Goal: Information Seeking & Learning: Learn about a topic

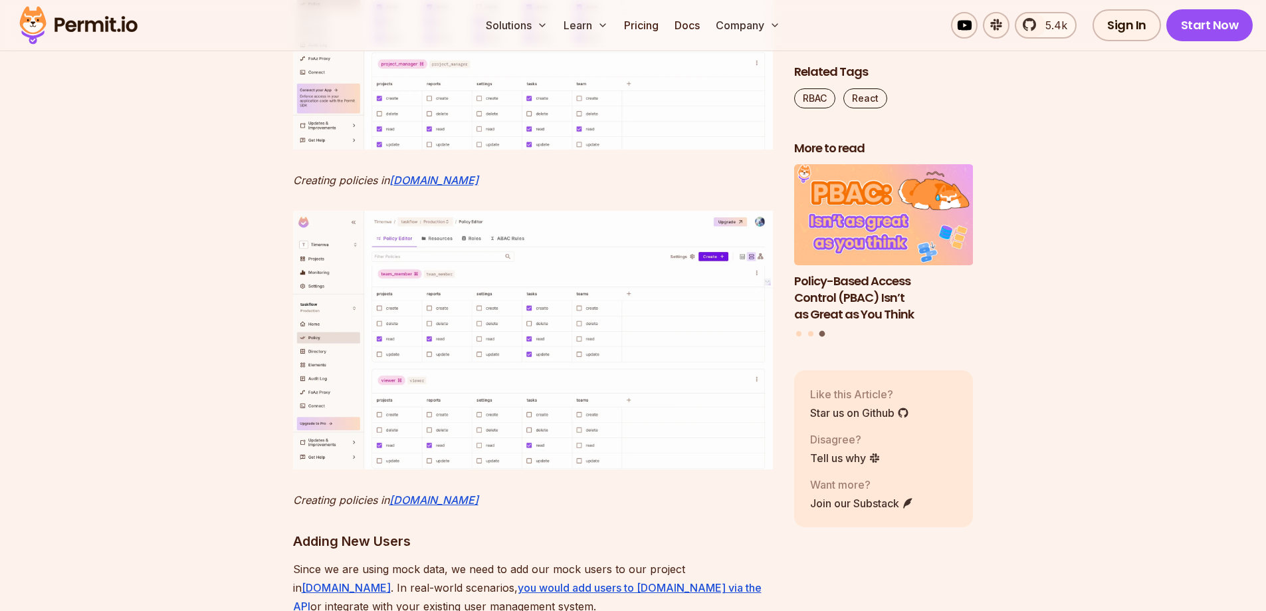
scroll to position [6249, 0]
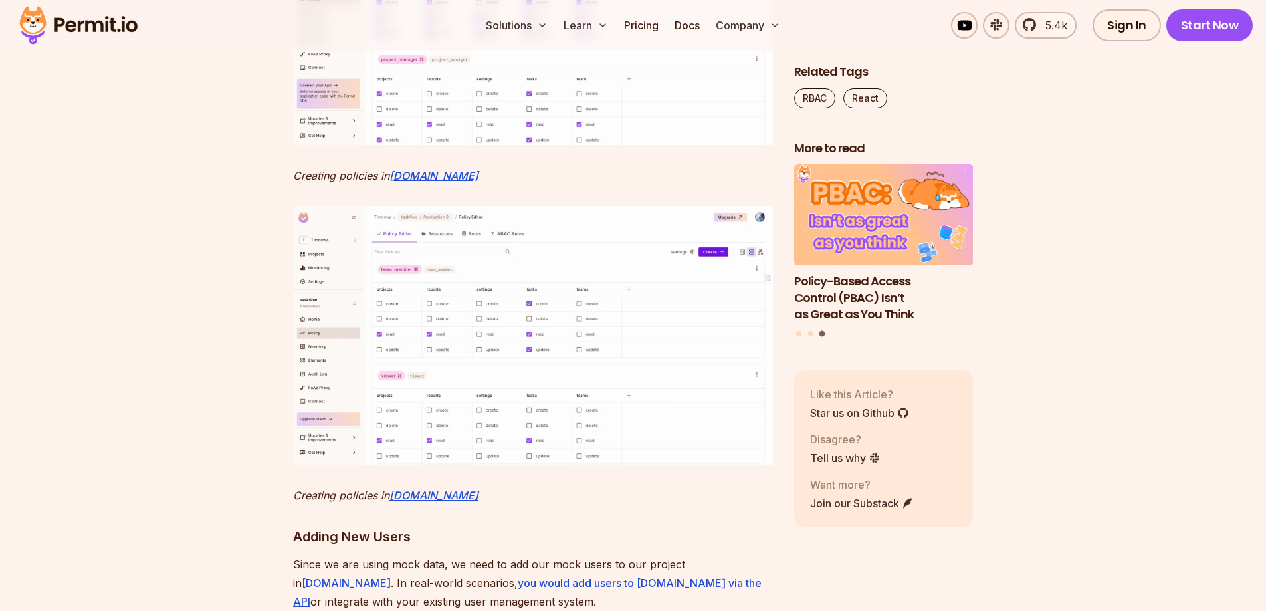
click at [472, 144] on img at bounding box center [533, 15] width 480 height 259
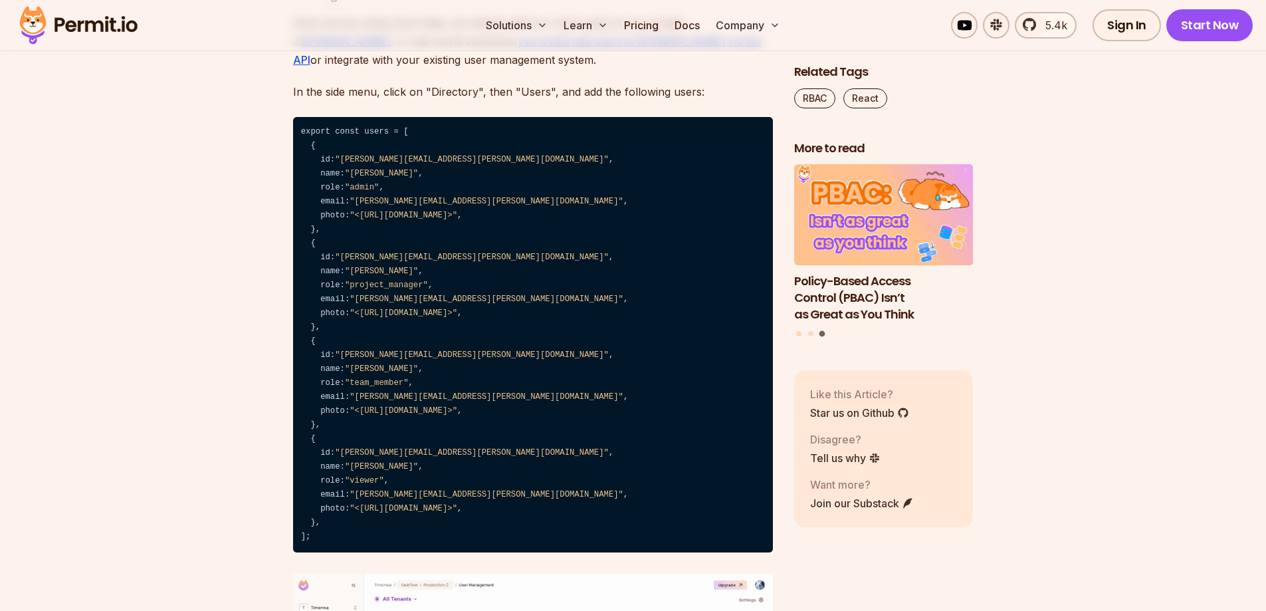
scroll to position [6847, 0]
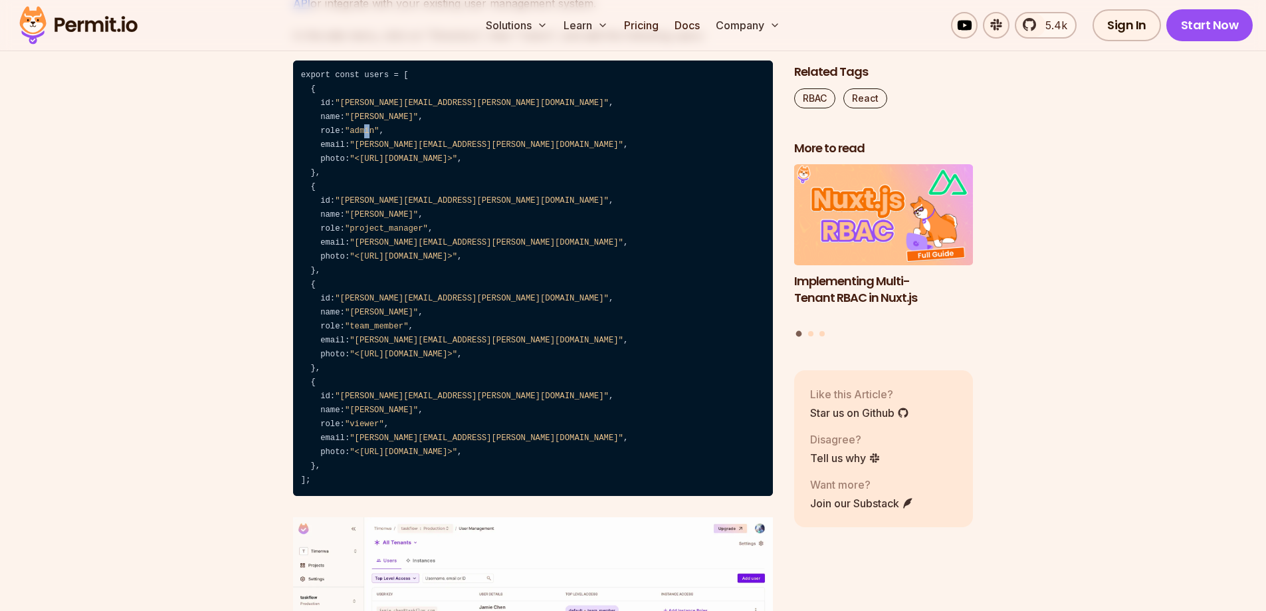
click at [366, 136] on span ""admin"" at bounding box center [362, 130] width 34 height 9
click at [371, 136] on span ""admin"" at bounding box center [362, 130] width 34 height 9
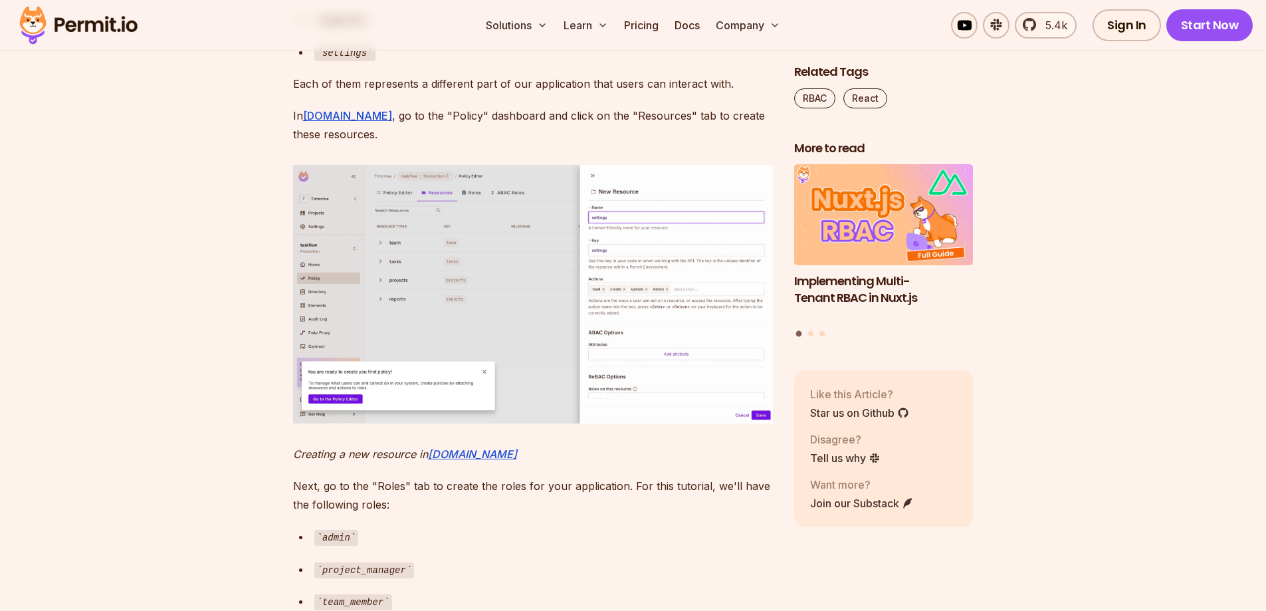
scroll to position [5385, 0]
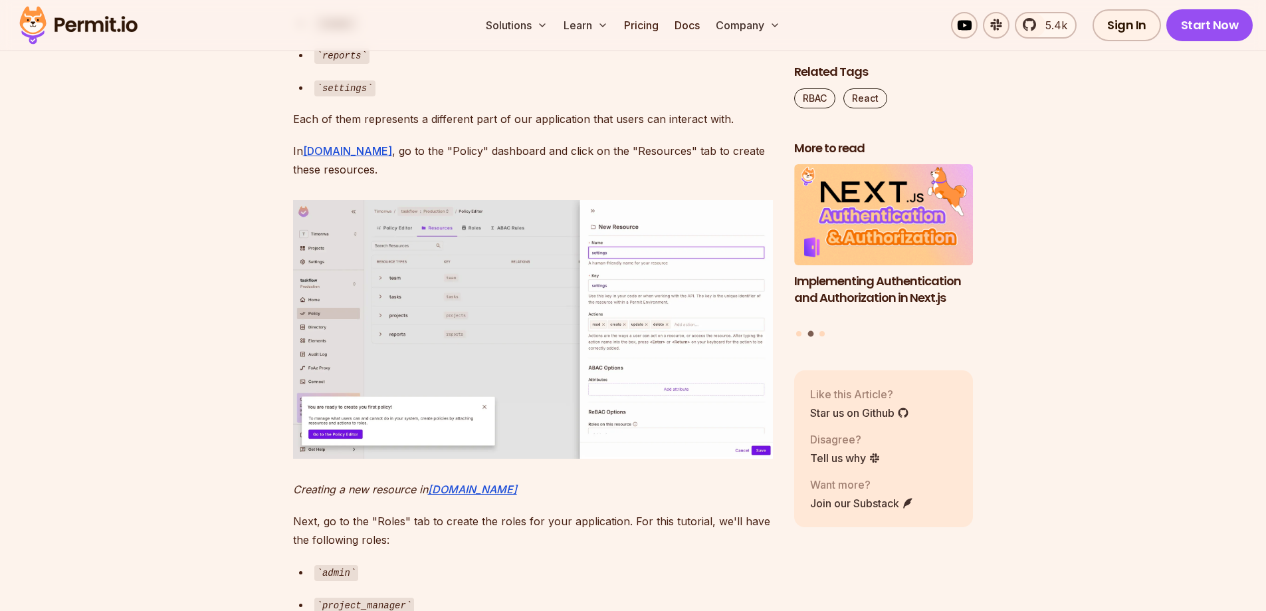
click at [820, 331] on li "Select a slide to show" at bounding box center [822, 333] width 5 height 5
click at [823, 330] on div "Implementing Authentication and Authorization in Next.js Policy-Based Access Co…" at bounding box center [883, 252] width 179 height 174
click at [823, 331] on button "Go to slide 3" at bounding box center [822, 333] width 5 height 5
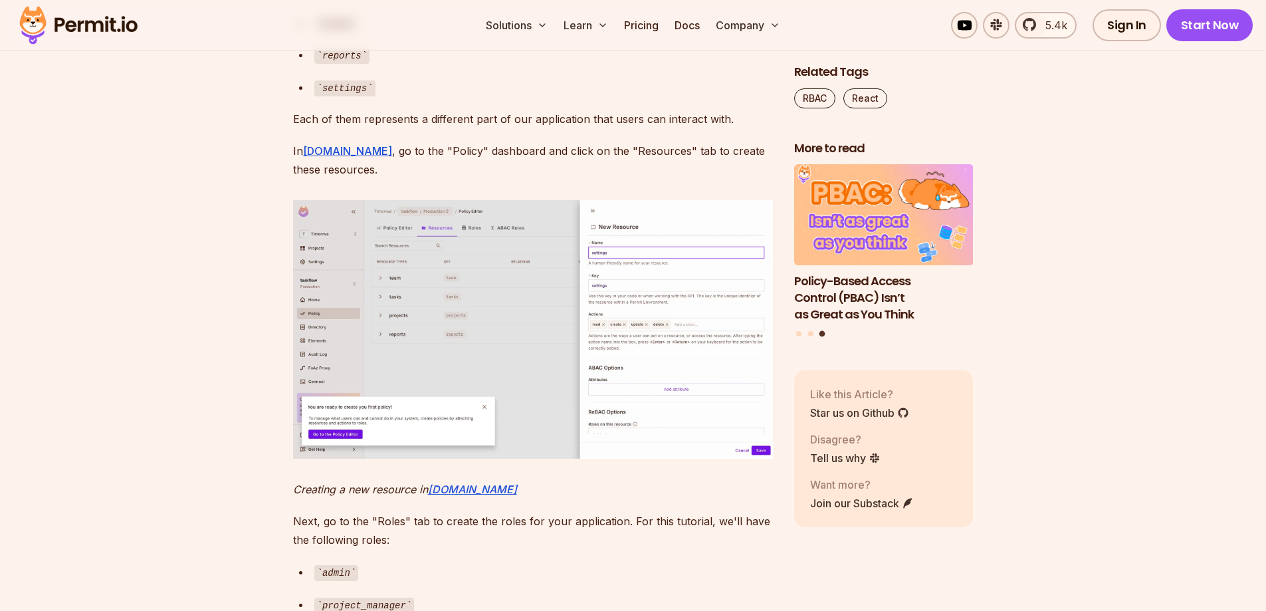
click at [823, 331] on button "Go to slide 3" at bounding box center [823, 334] width 6 height 6
click at [799, 335] on button "Go to slide 1" at bounding box center [798, 333] width 5 height 5
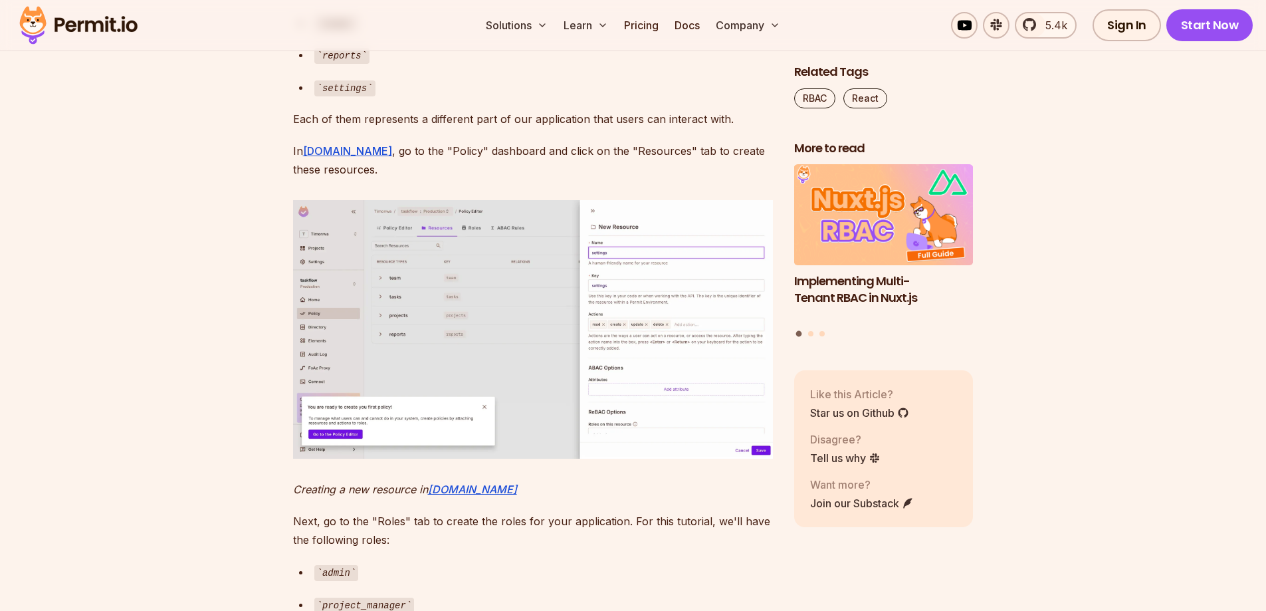
click at [811, 330] on div "Implementing Authentication and Authorization in Next.js Policy-Based Access Co…" at bounding box center [883, 252] width 179 height 174
click at [812, 336] on button "Go to slide 2" at bounding box center [810, 333] width 5 height 5
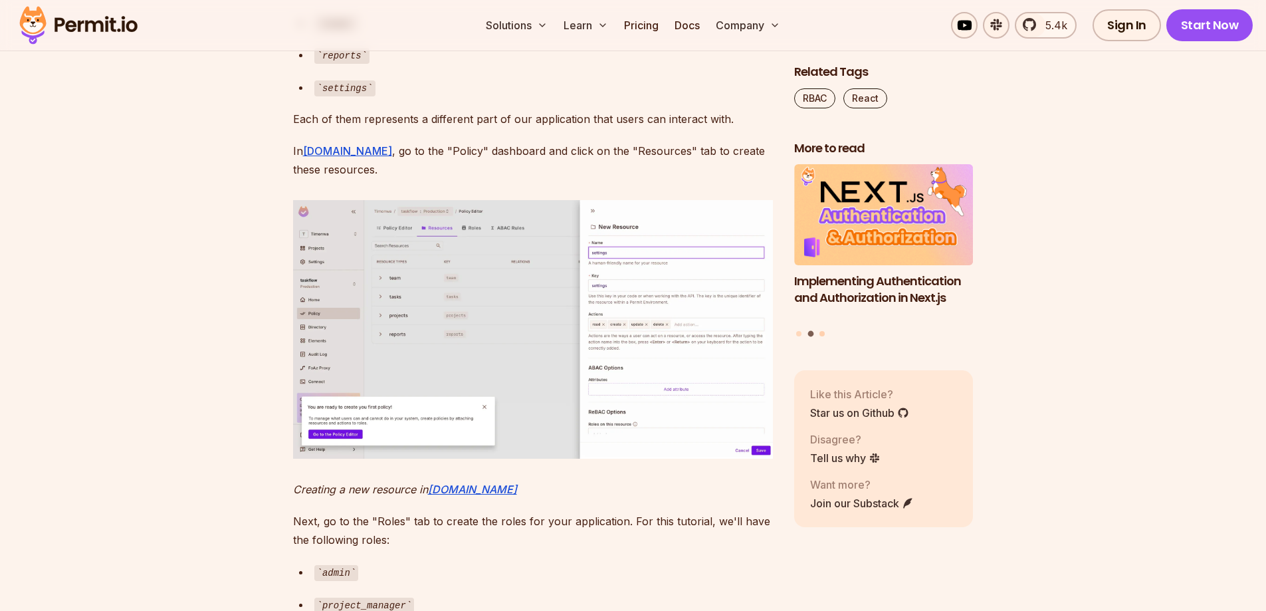
click at [821, 334] on button "Go to slide 3" at bounding box center [822, 333] width 5 height 5
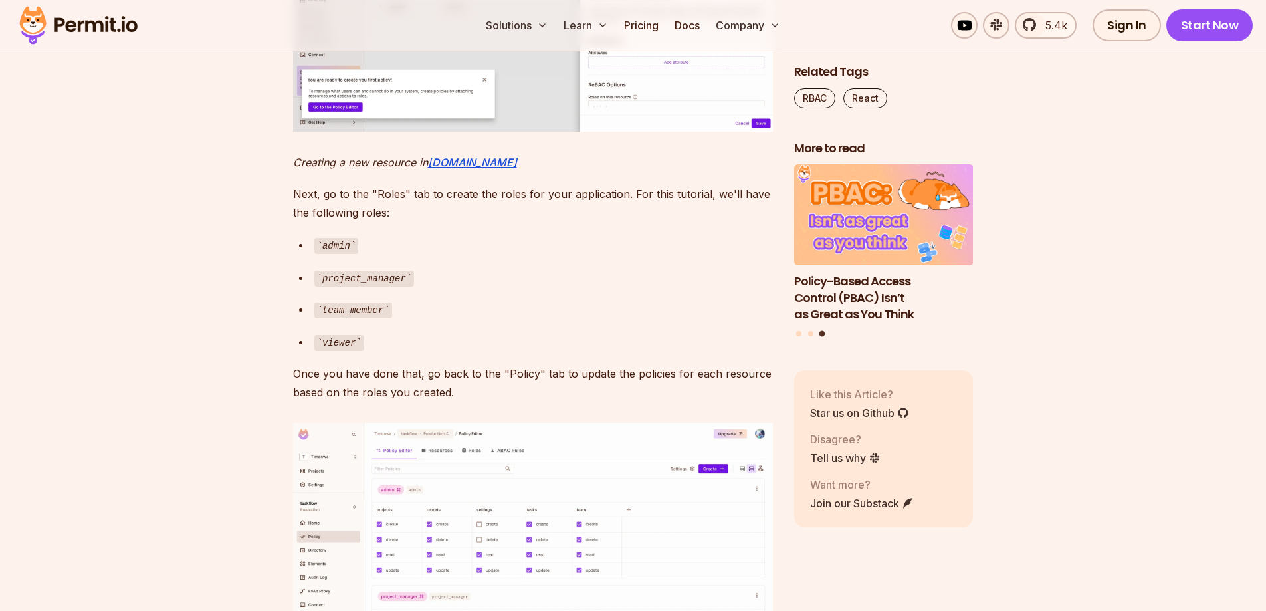
scroll to position [5717, 0]
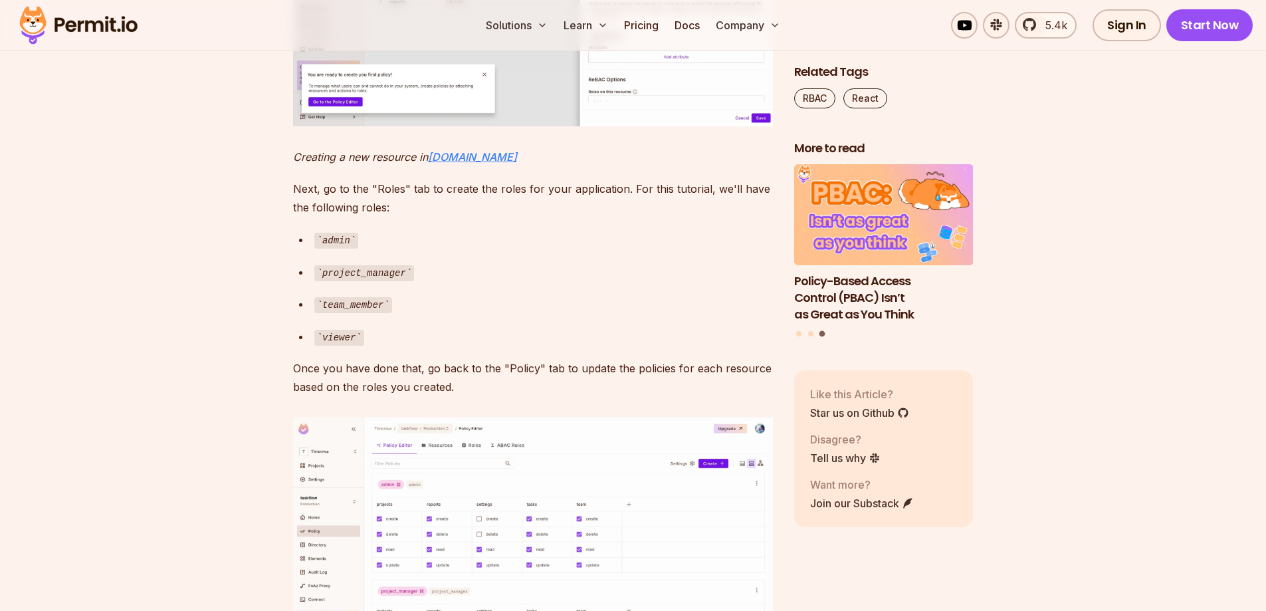
click at [459, 164] on em "Permit.io" at bounding box center [472, 156] width 89 height 13
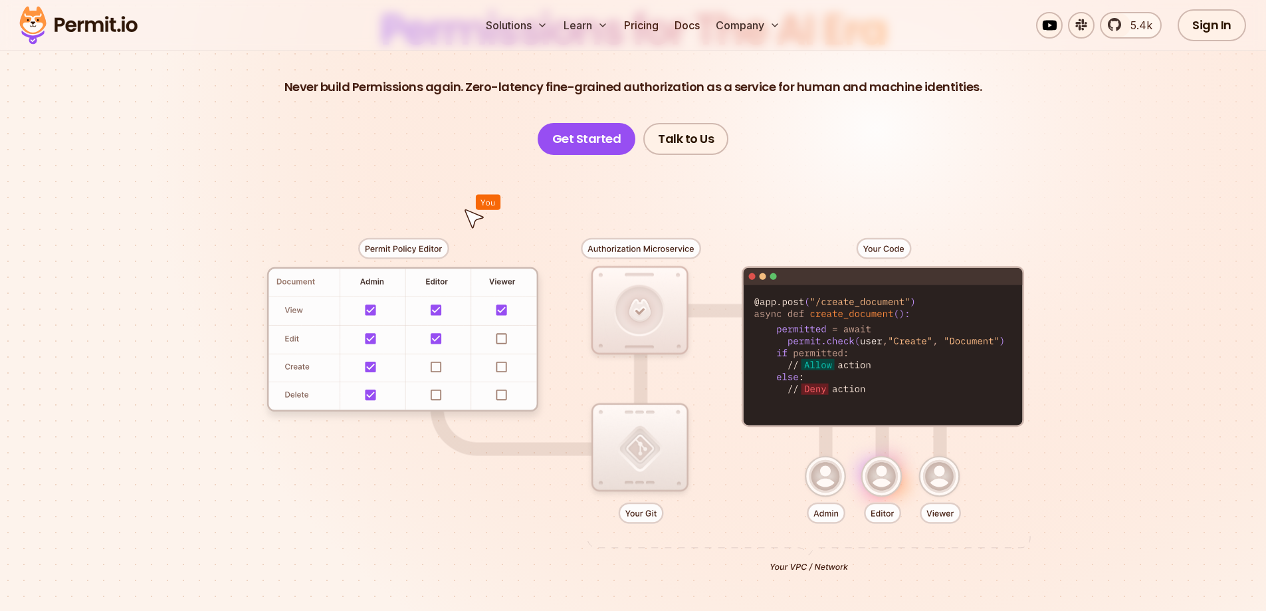
scroll to position [199, 0]
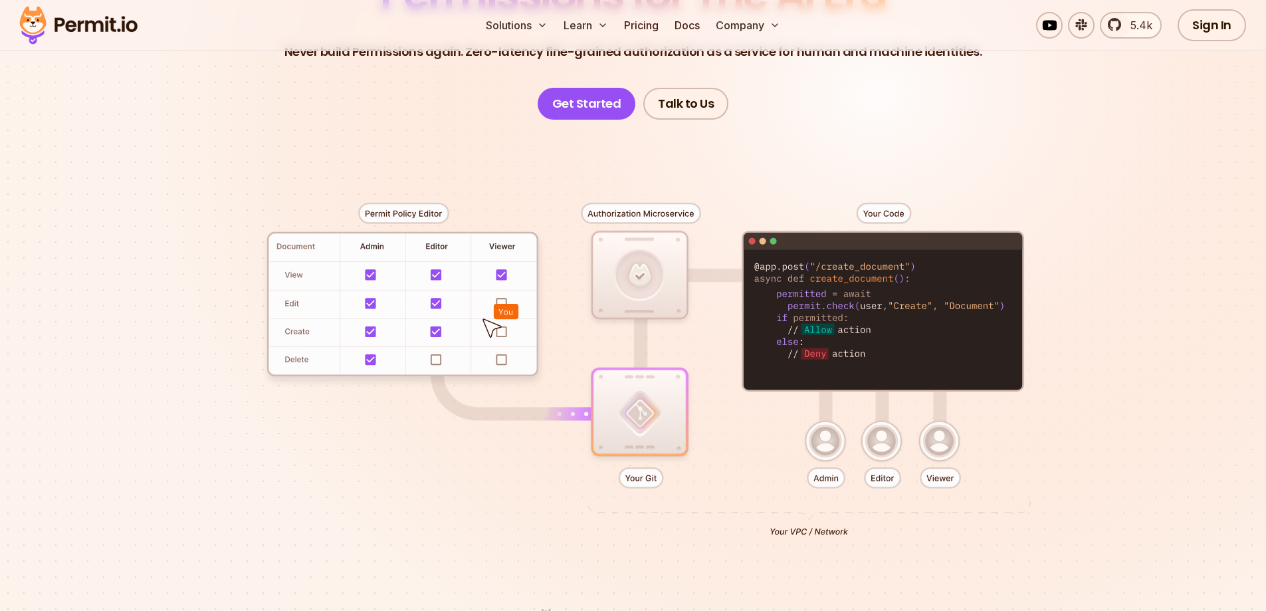
click at [580, 127] on div at bounding box center [633, 364] width 931 height 489
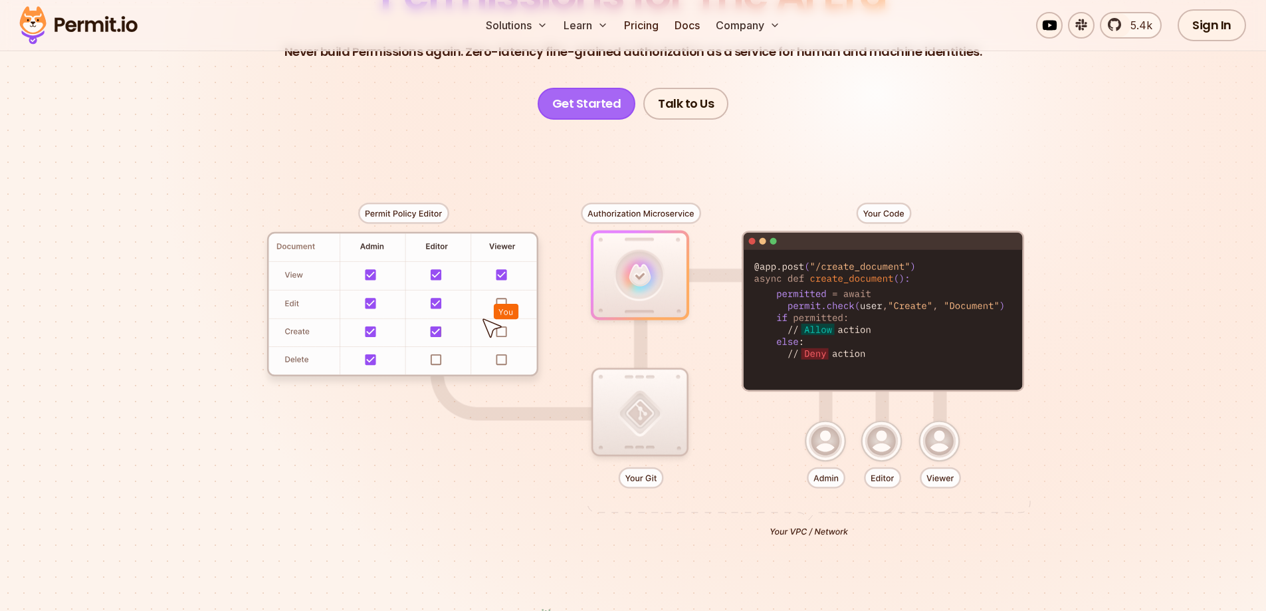
click at [566, 97] on link "Get Started" at bounding box center [587, 104] width 98 height 32
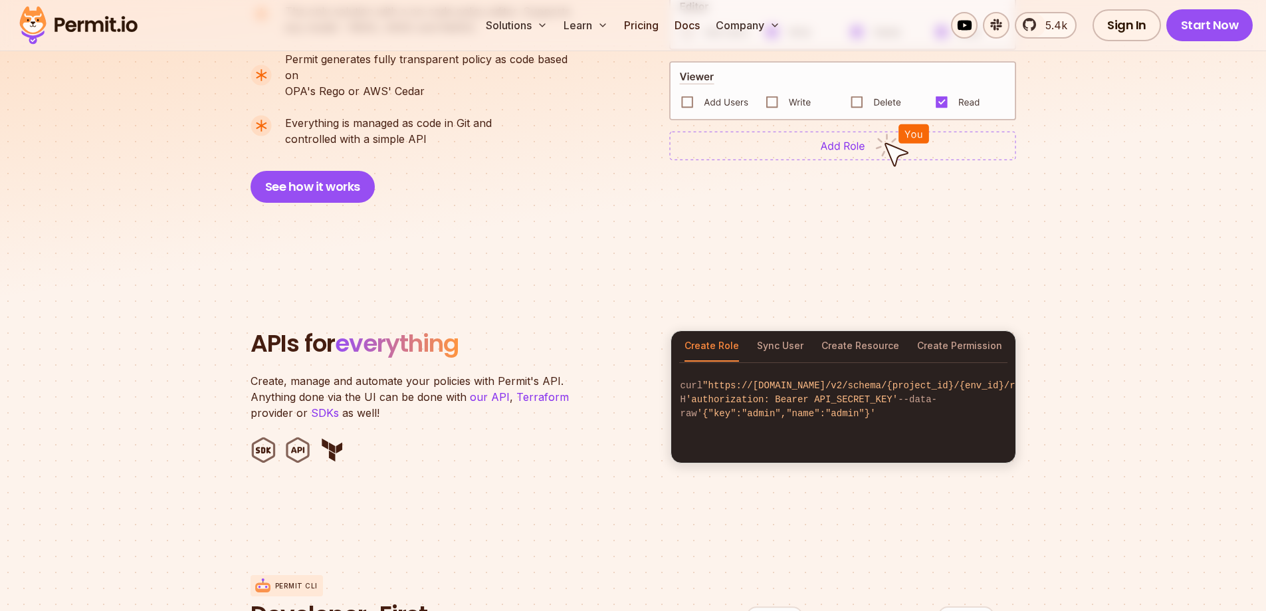
scroll to position [1130, 0]
click at [310, 170] on button "See how it works" at bounding box center [313, 186] width 124 height 32
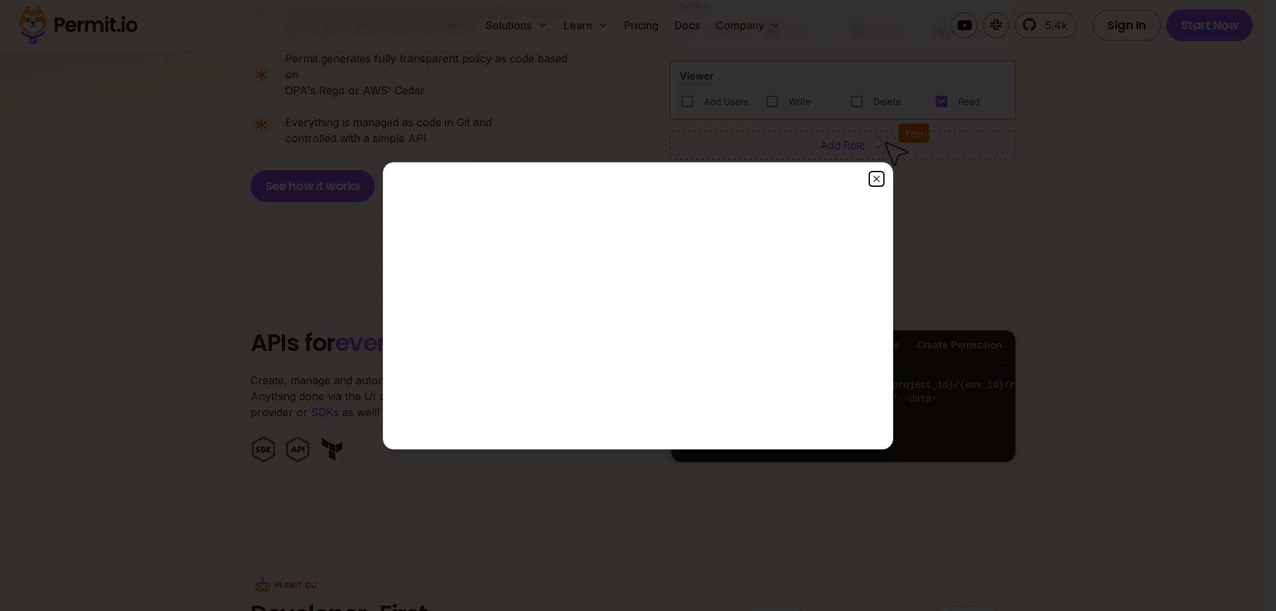
click at [879, 177] on line "button" at bounding box center [876, 178] width 5 height 5
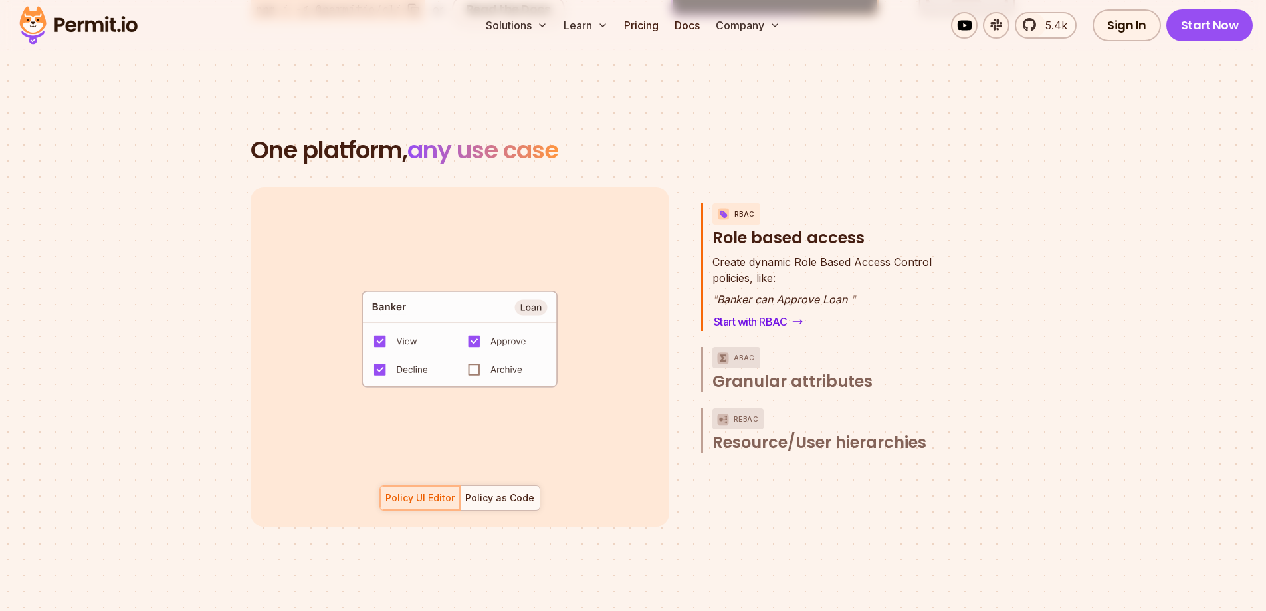
scroll to position [1928, 0]
